Goal: Task Accomplishment & Management: Manage account settings

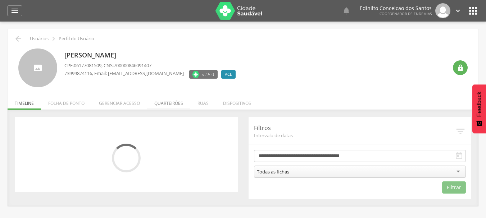
click at [166, 104] on li "Quarteirões" at bounding box center [168, 101] width 43 height 17
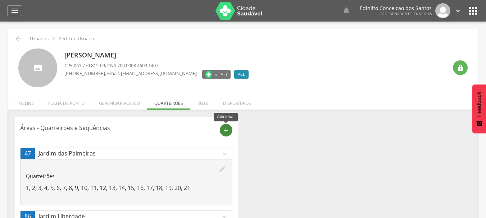
click at [226, 128] on icon "add" at bounding box center [226, 130] width 6 height 6
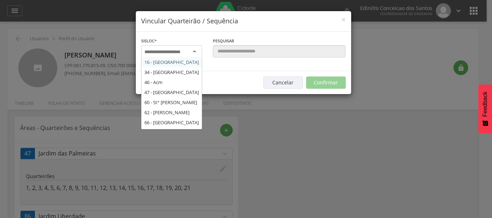
click at [184, 51] on input "select-one" at bounding box center [166, 52] width 45 height 6
type input "**"
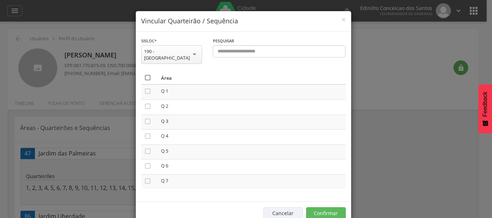
click at [144, 74] on icon "" at bounding box center [147, 77] width 7 height 7
click at [319, 208] on button "Confirmar" at bounding box center [326, 214] width 40 height 12
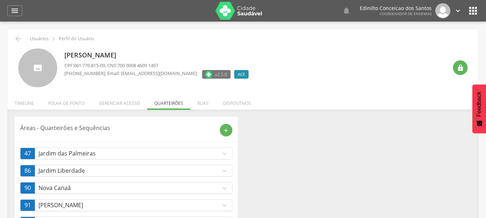
click at [472, 9] on icon "" at bounding box center [474, 11] width 12 height 12
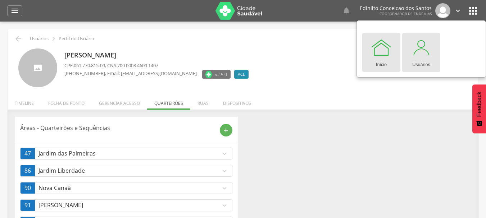
click at [421, 49] on div at bounding box center [422, 48] width 22 height 22
